Goal: Communication & Community: Answer question/provide support

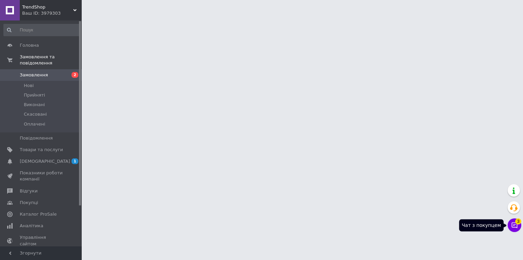
click at [514, 221] on button "Чат з покупцем 3" at bounding box center [515, 225] width 14 height 14
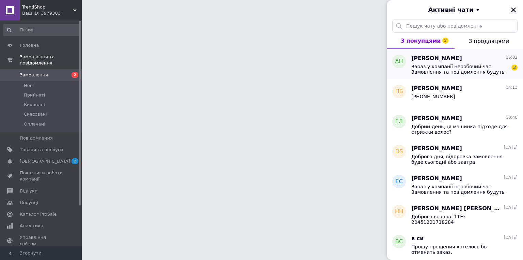
click at [425, 61] on span "[PERSON_NAME]" at bounding box center [436, 58] width 51 height 8
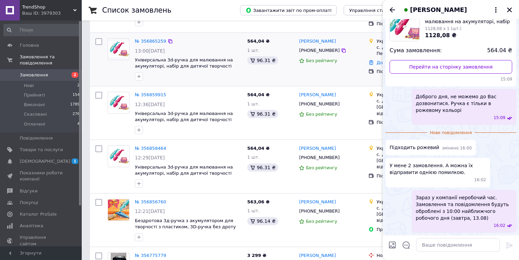
scroll to position [82, 0]
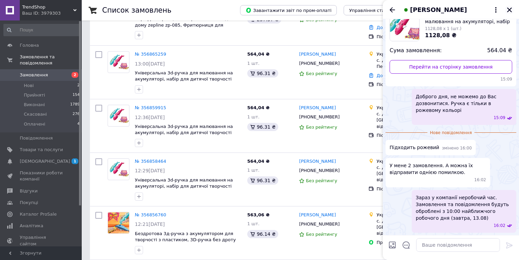
click at [511, 9] on icon "Закрити" at bounding box center [509, 9] width 5 height 5
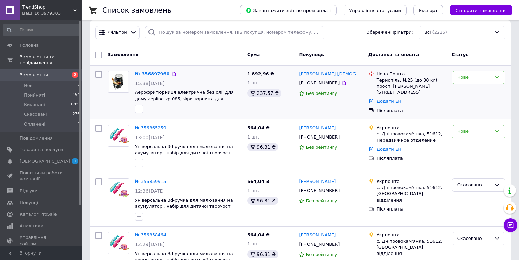
scroll to position [0, 0]
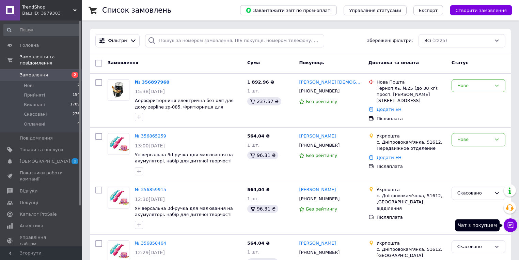
click at [513, 226] on icon at bounding box center [511, 225] width 6 height 6
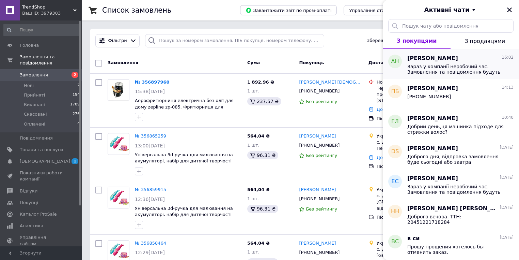
click at [454, 69] on span "Зараз у компанії неробочий час. Замовлення та повідомлення будуть оброблені з 1…" at bounding box center [455, 69] width 97 height 11
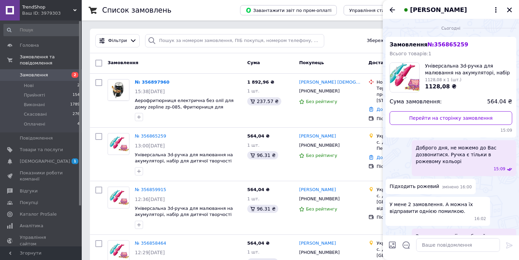
scroll to position [38, 0]
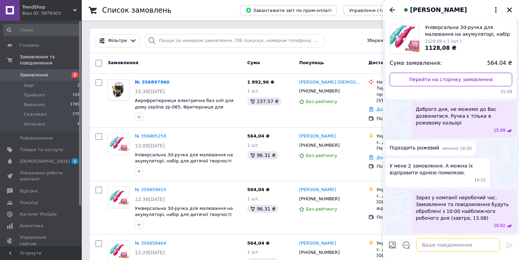
click at [451, 245] on textarea at bounding box center [458, 245] width 84 height 14
type textarea """
type textarea "2"
type textarea "3"
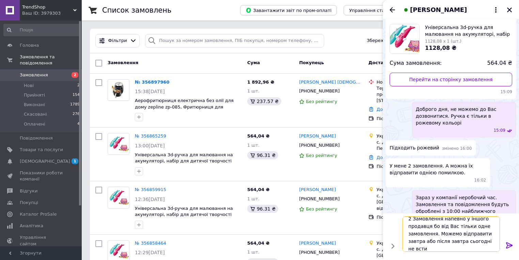
scroll to position [0, 0]
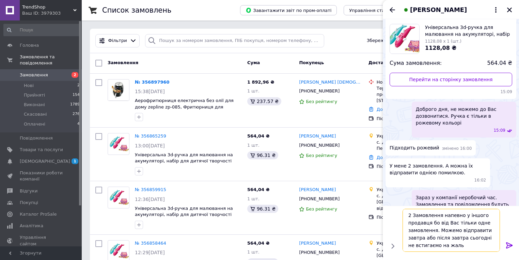
type textarea "2 Замовлення напевно у іншого продавця бо від Вас тільки одне замовлення. Можем…"
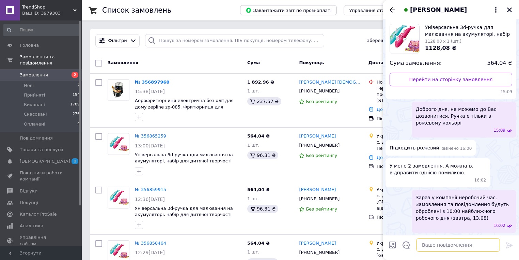
scroll to position [84, 0]
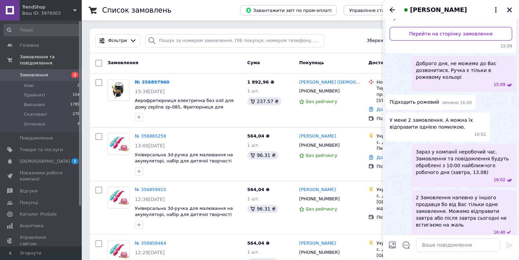
click at [511, 12] on icon "Закрити" at bounding box center [509, 10] width 6 height 6
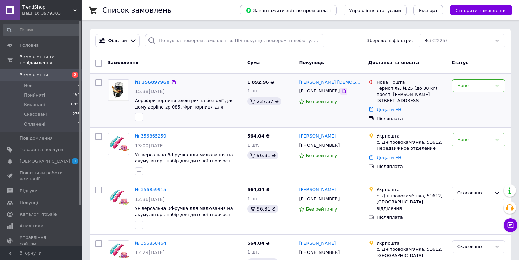
click at [341, 91] on icon at bounding box center [343, 90] width 5 height 5
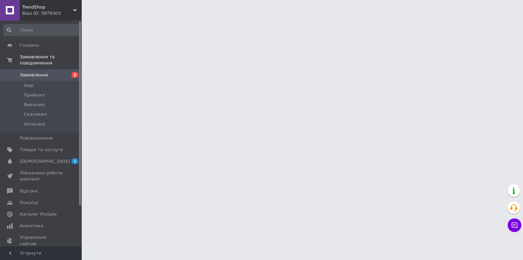
click at [180, 17] on html "TrendShop Ваш ID: 3979303 Сайт TrendShop Кабінет покупця Перевірити стан систем…" at bounding box center [261, 8] width 523 height 17
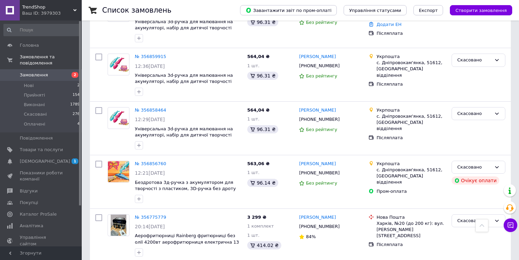
scroll to position [82, 0]
